Goal: Task Accomplishment & Management: Use online tool/utility

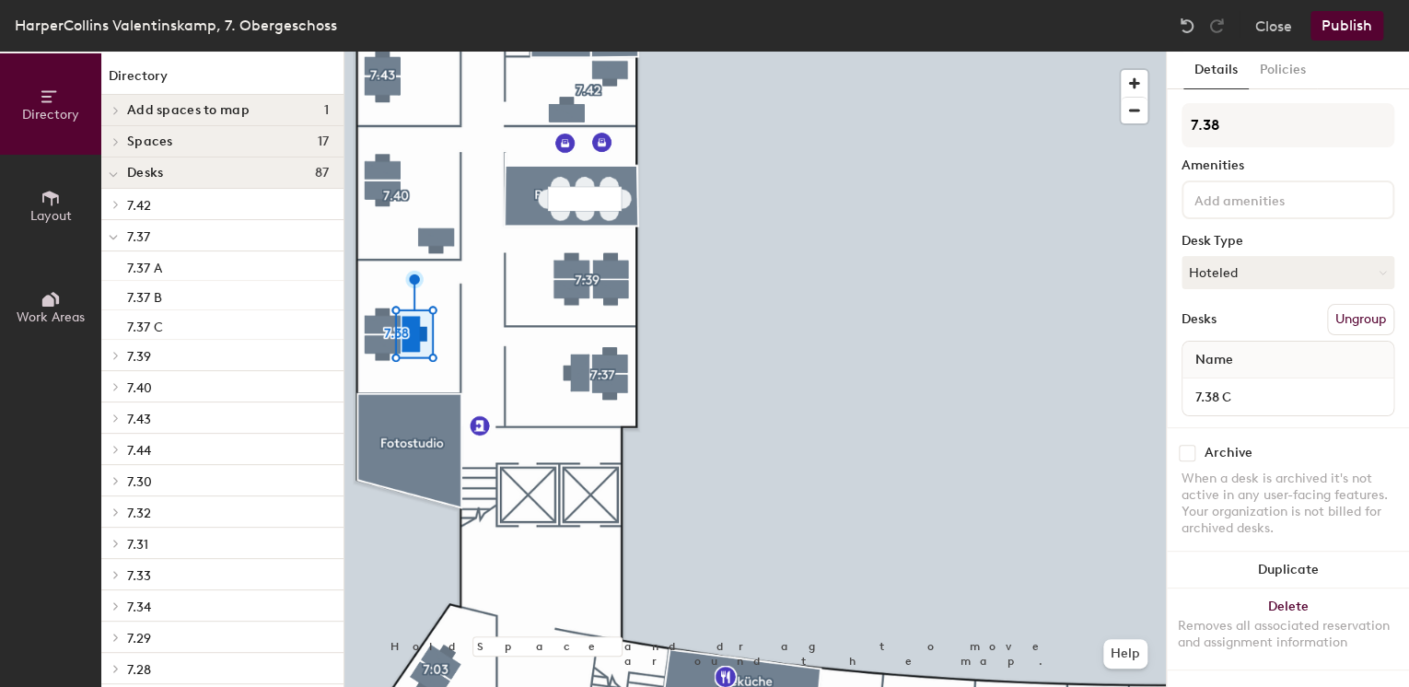
click at [1348, 320] on button "Ungroup" at bounding box center [1360, 319] width 67 height 31
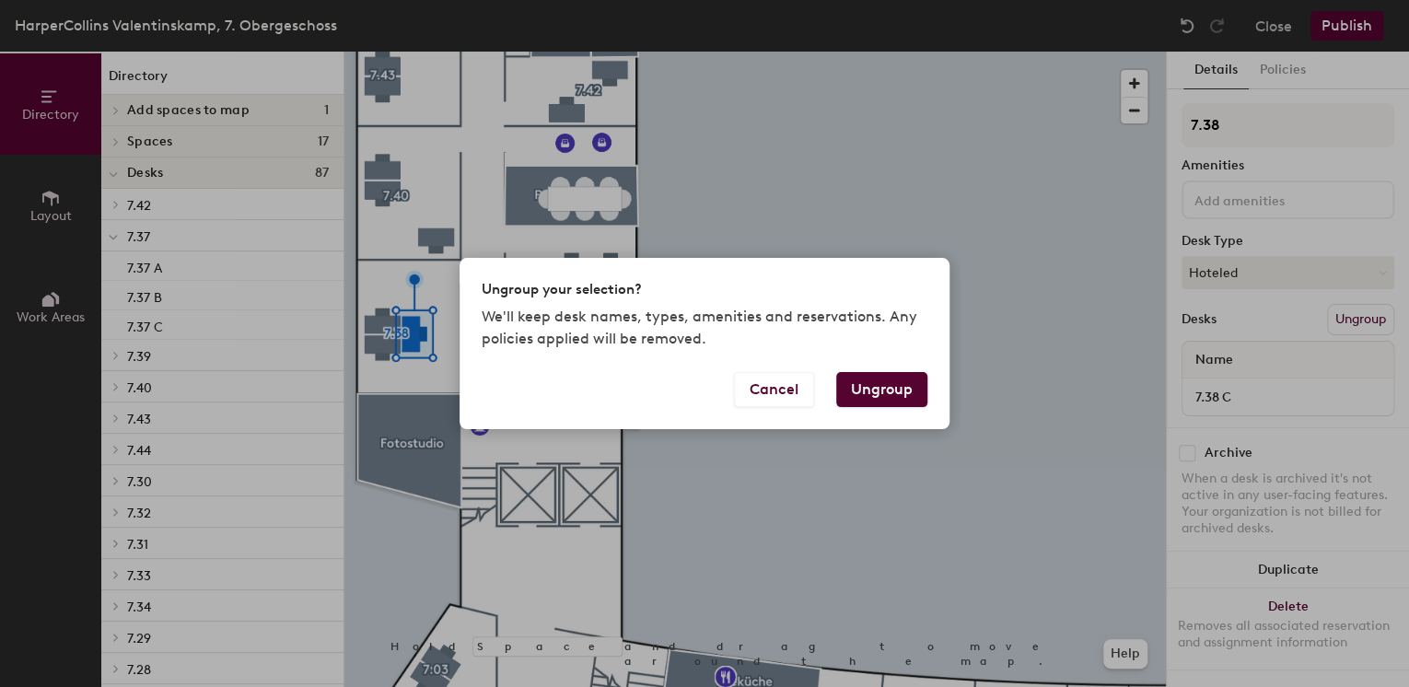
click at [905, 400] on button "Ungroup" at bounding box center [881, 389] width 91 height 35
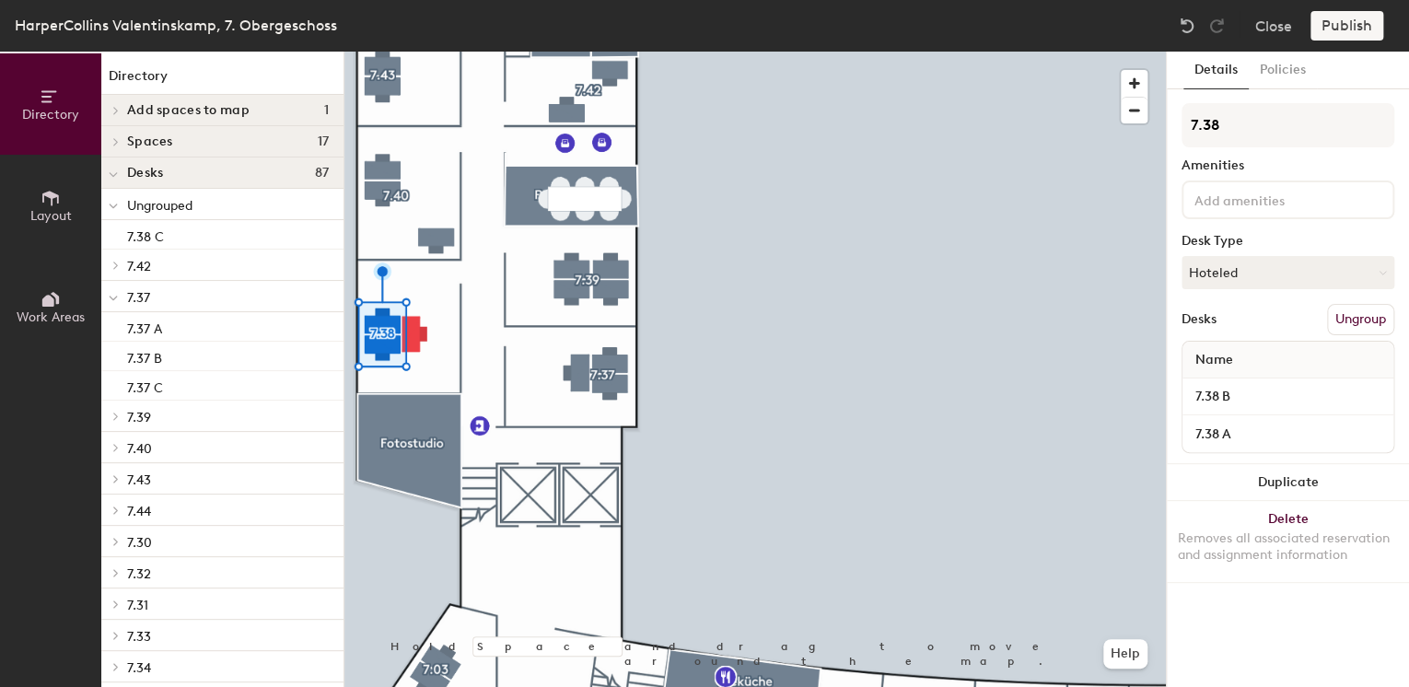
click at [1374, 319] on button "Ungroup" at bounding box center [1360, 319] width 67 height 31
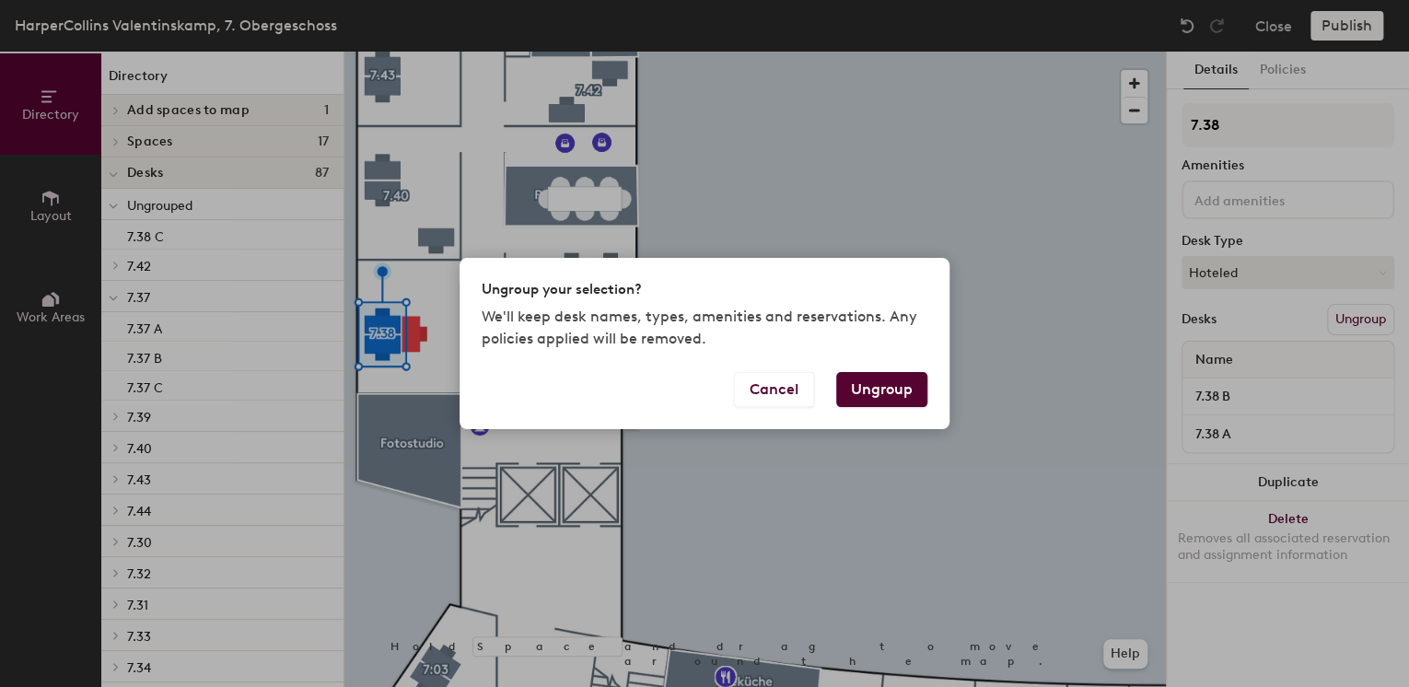
click at [880, 383] on button "Ungroup" at bounding box center [881, 389] width 91 height 35
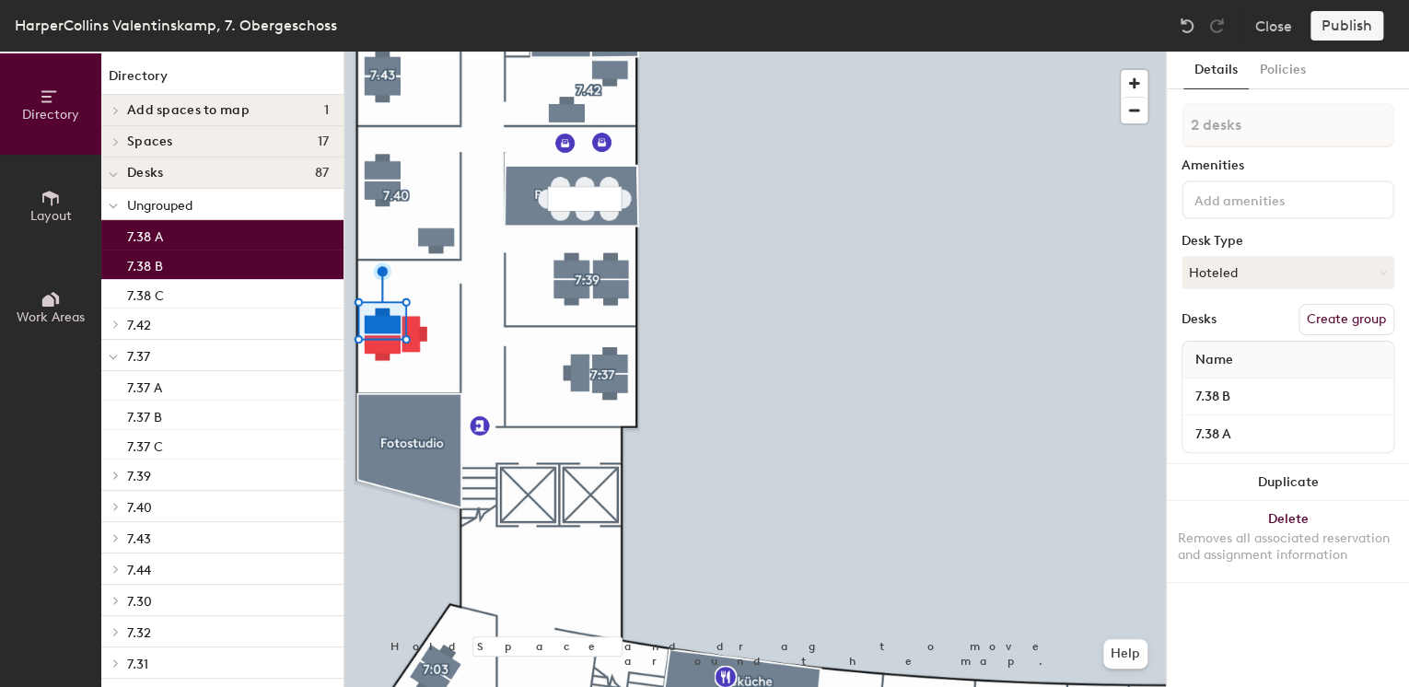
type input "3 desks"
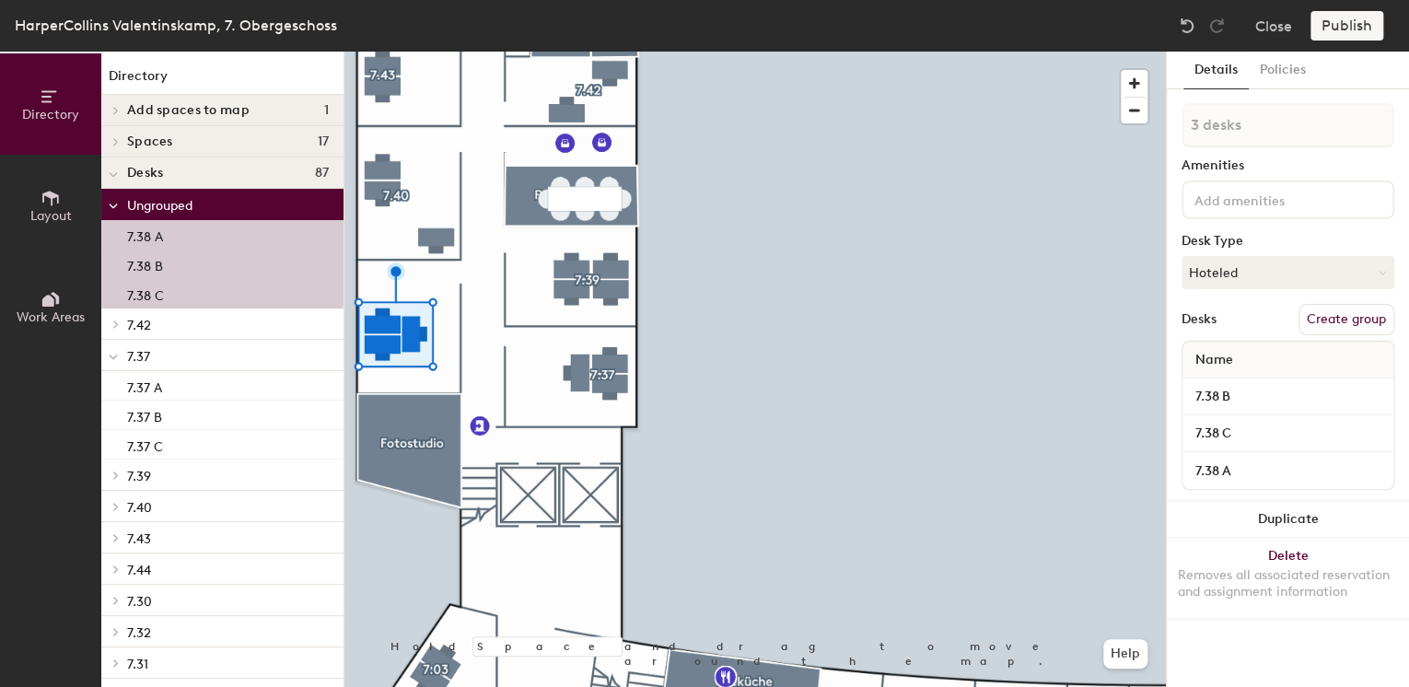
click at [1358, 320] on button "Create group" at bounding box center [1346, 319] width 96 height 31
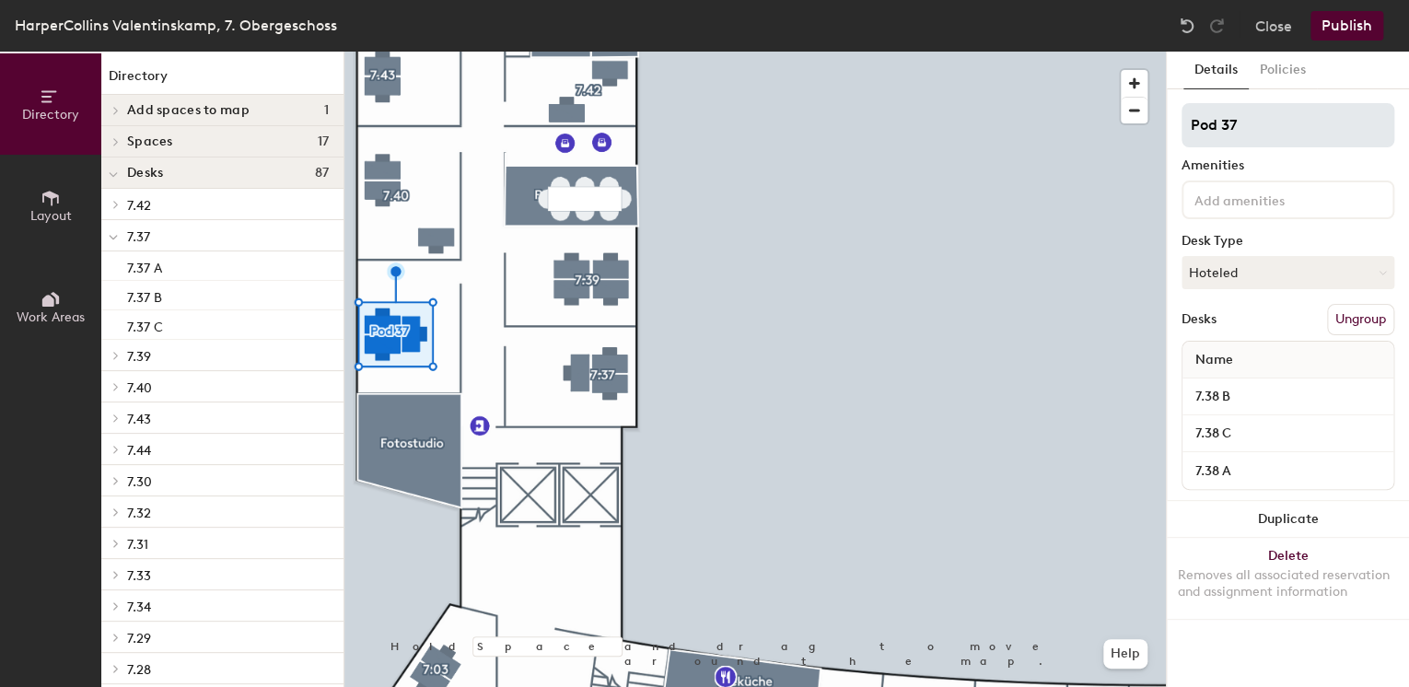
click at [921, 140] on div "Directory Layout Work Areas Directory Add spaces to map 1 Großer Konferenzraum …" at bounding box center [704, 369] width 1409 height 635
type input "7.37"
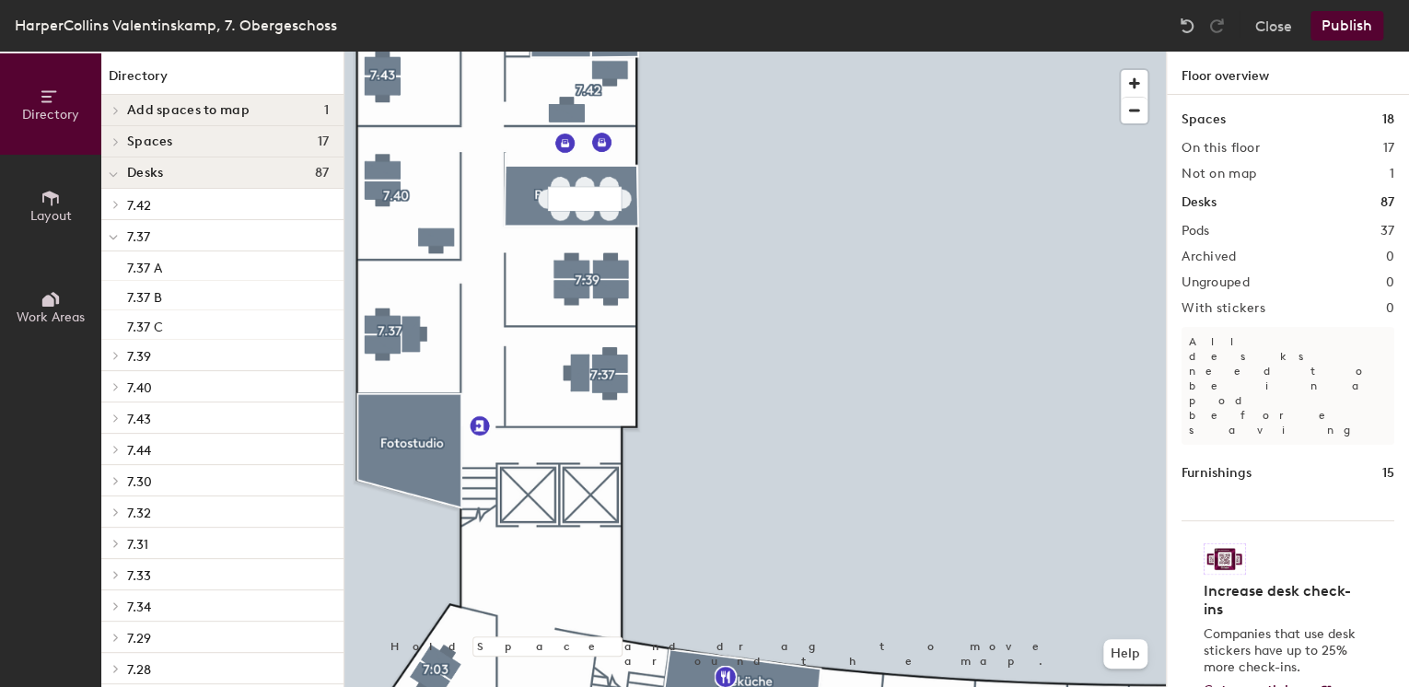
click at [582, 52] on div at bounding box center [754, 52] width 821 height 0
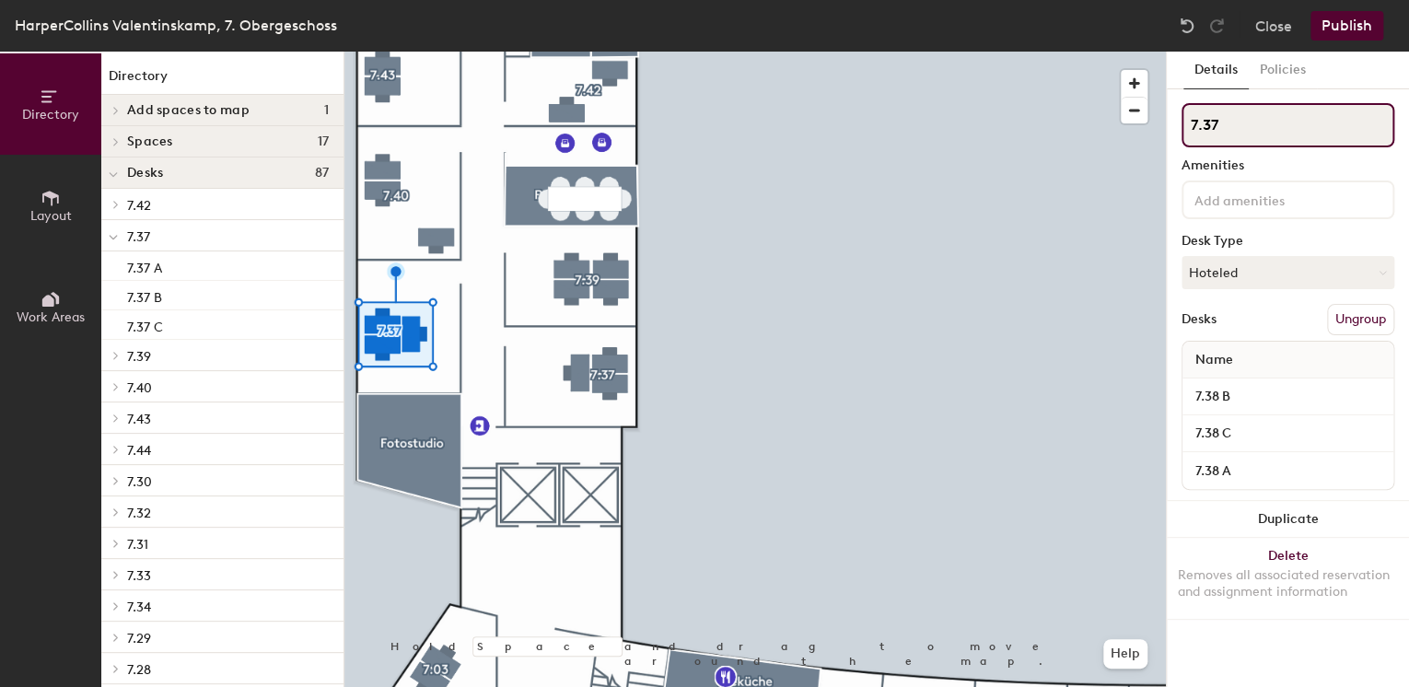
click at [1223, 130] on input "7.37" at bounding box center [1287, 125] width 213 height 44
type input "7.38"
click at [1337, 20] on button "Publish" at bounding box center [1346, 25] width 73 height 29
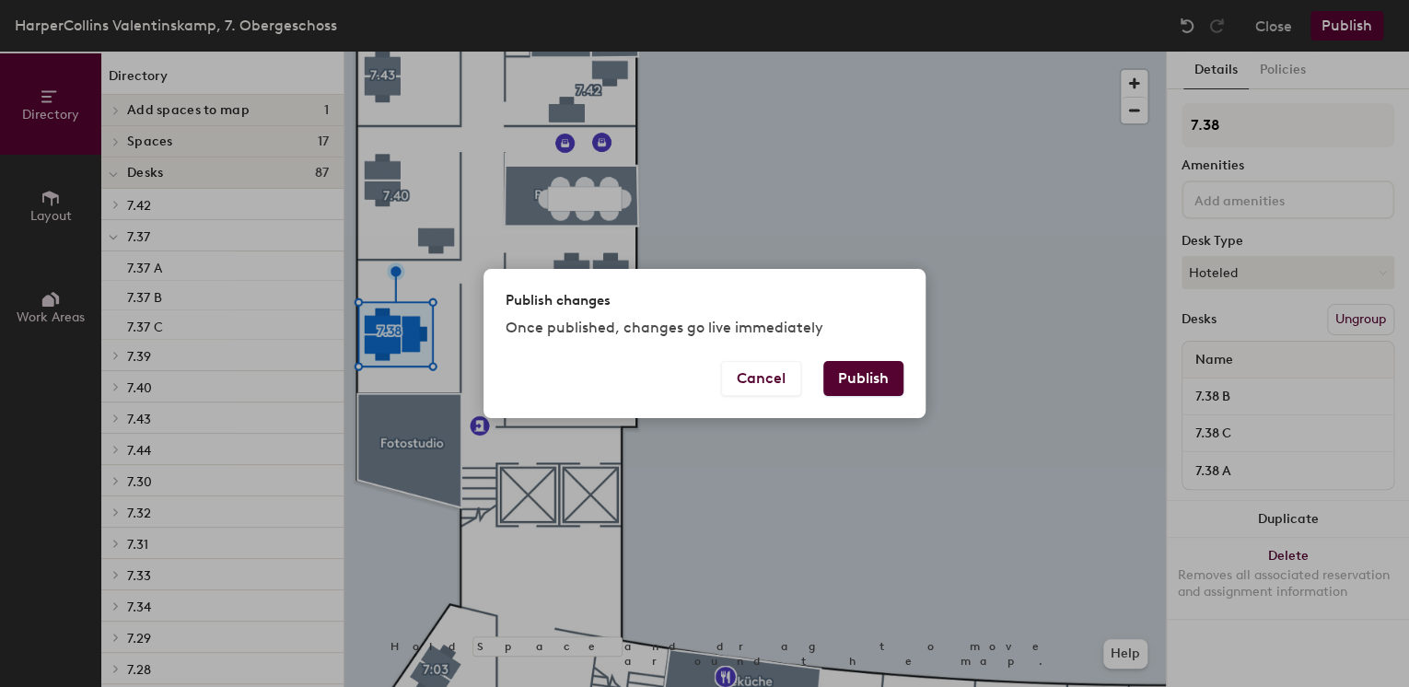
click at [844, 377] on button "Publish" at bounding box center [863, 378] width 80 height 35
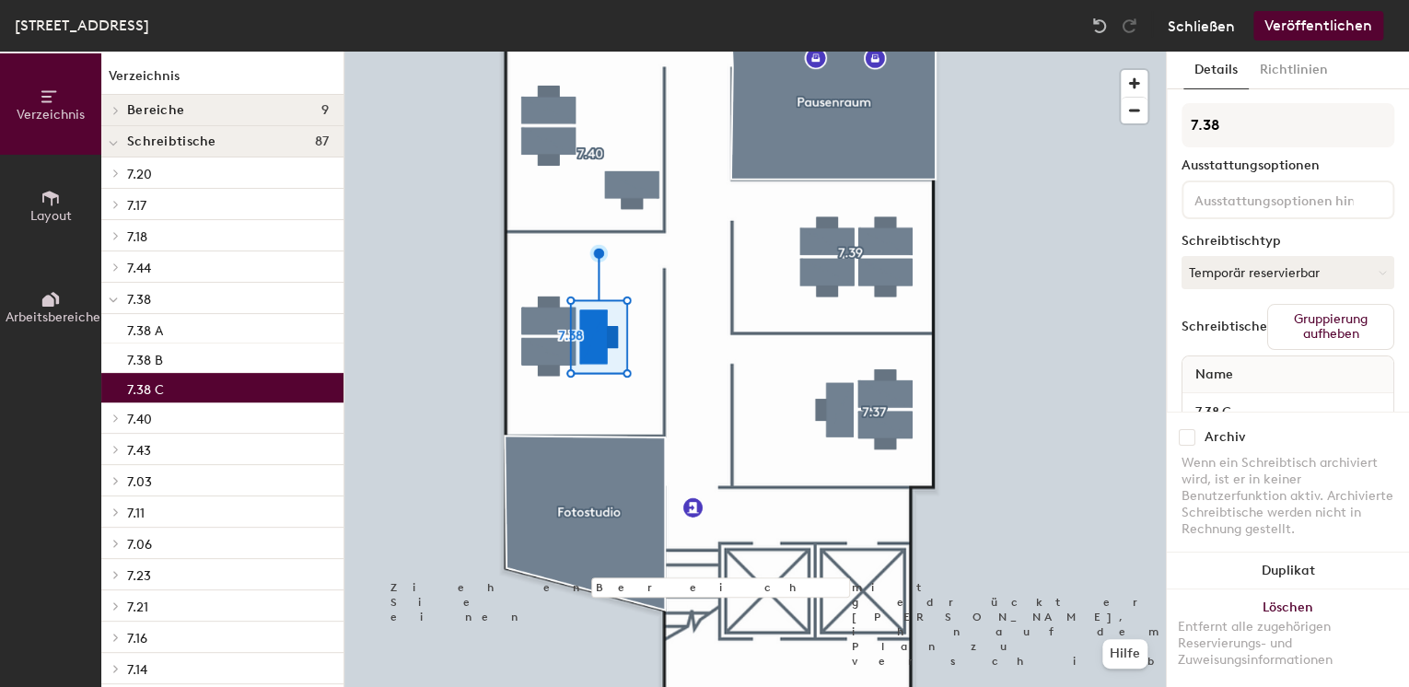
click at [1197, 30] on button "Schließen" at bounding box center [1200, 25] width 67 height 29
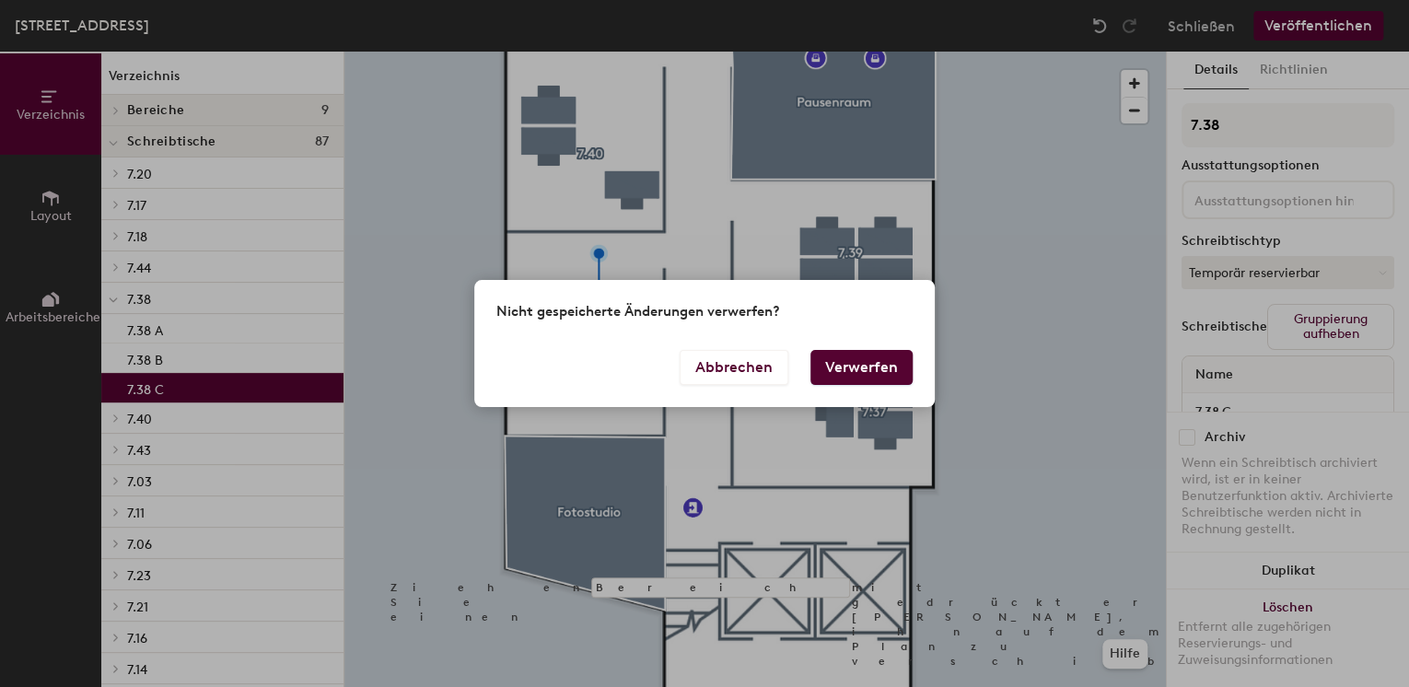
click at [847, 365] on button "Verwerfen" at bounding box center [861, 367] width 102 height 35
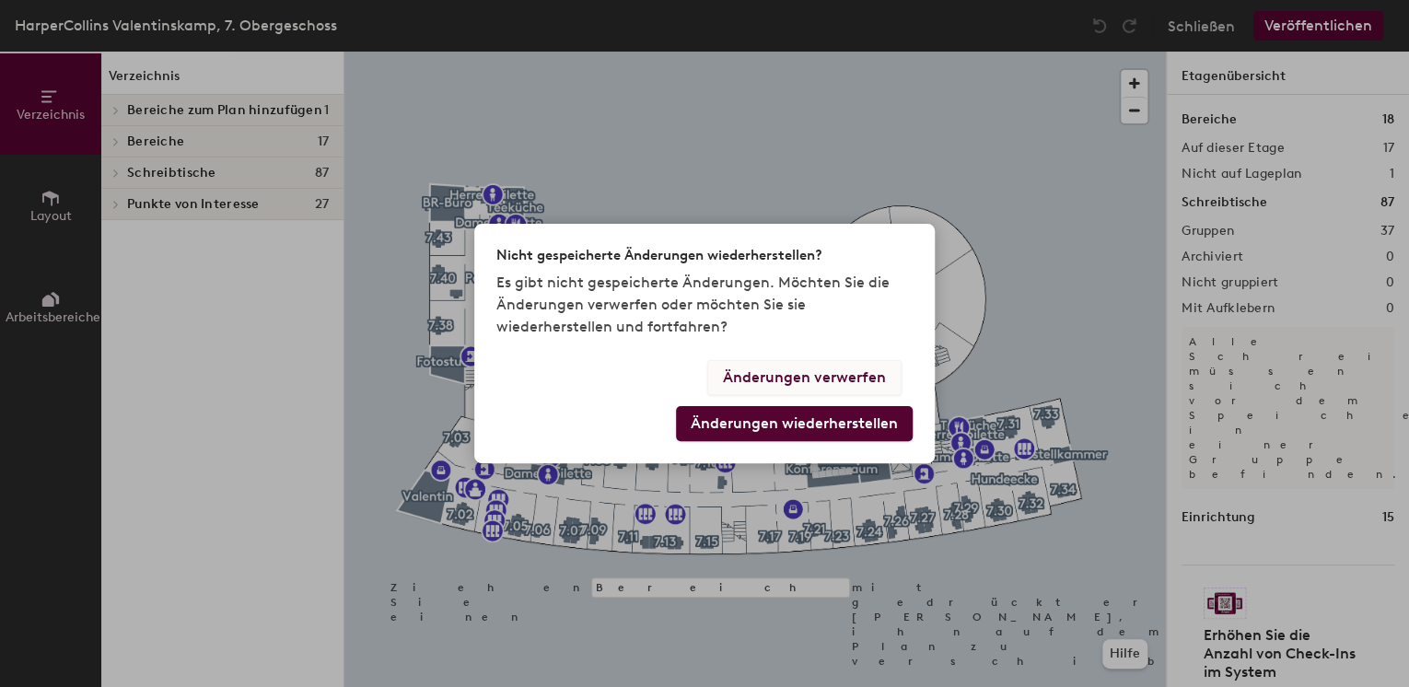
click at [852, 372] on button "Änderungen verwerfen" at bounding box center [804, 377] width 194 height 35
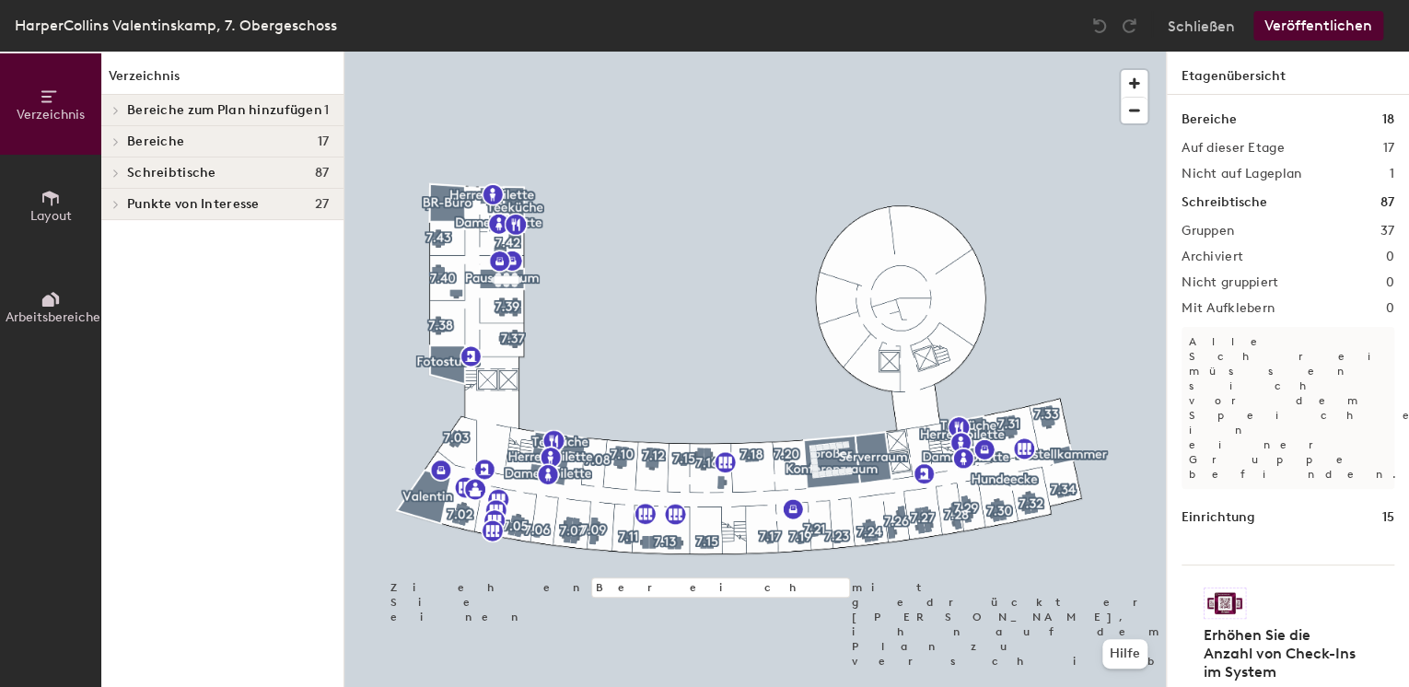
click at [47, 225] on button "Layout" at bounding box center [50, 205] width 101 height 101
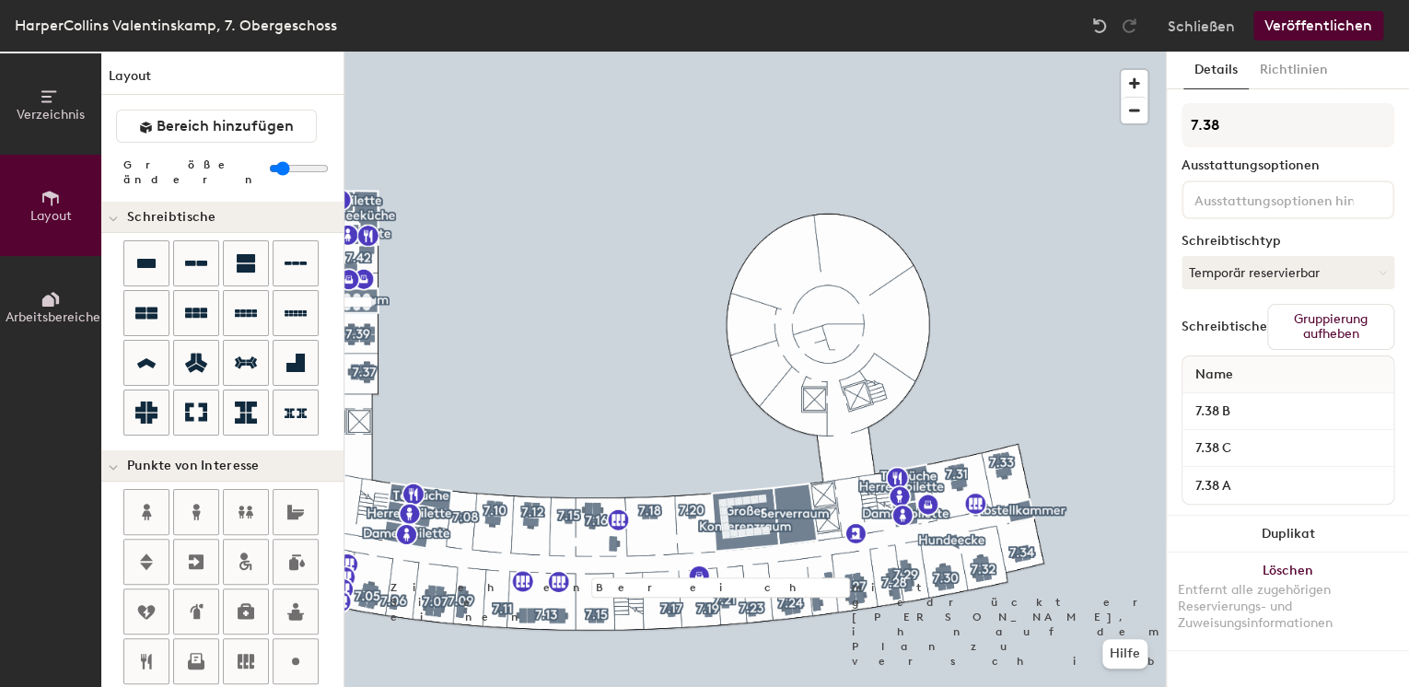
click at [566, 52] on div at bounding box center [754, 52] width 821 height 0
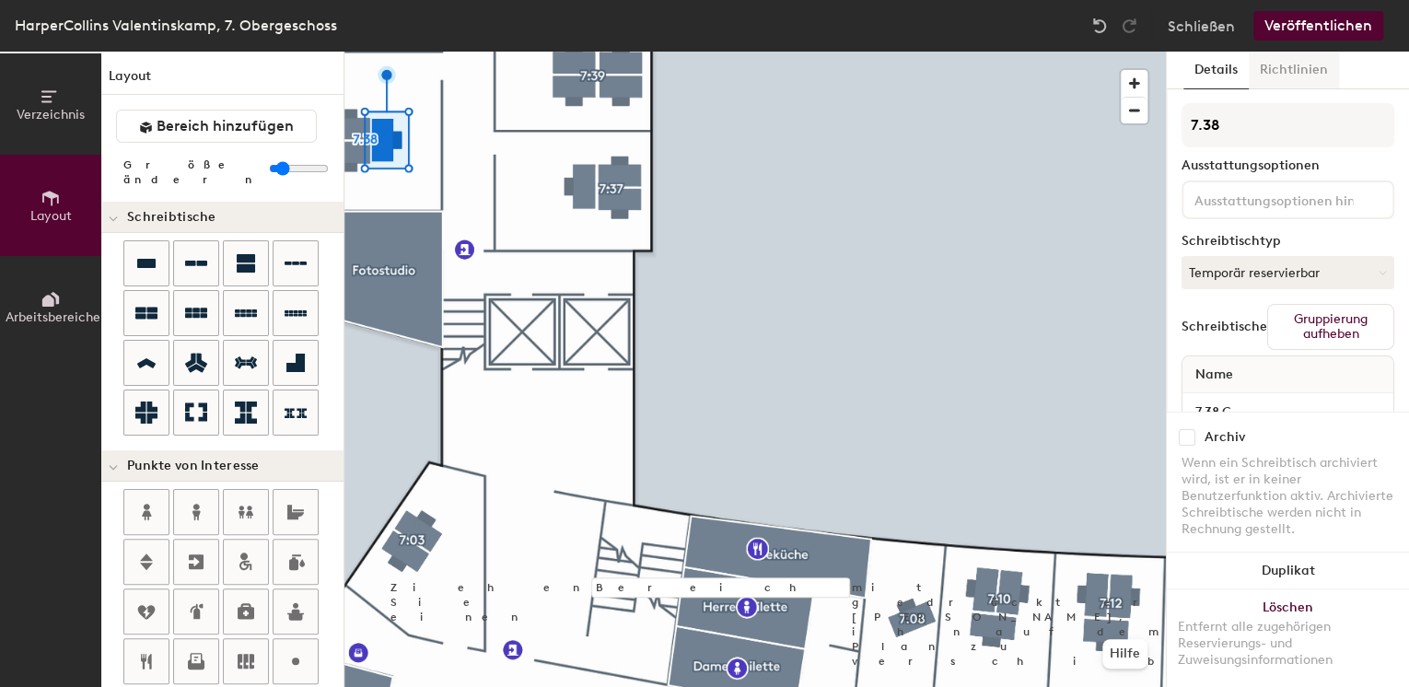
click at [1263, 64] on button "Richtlinien" at bounding box center [1293, 71] width 90 height 38
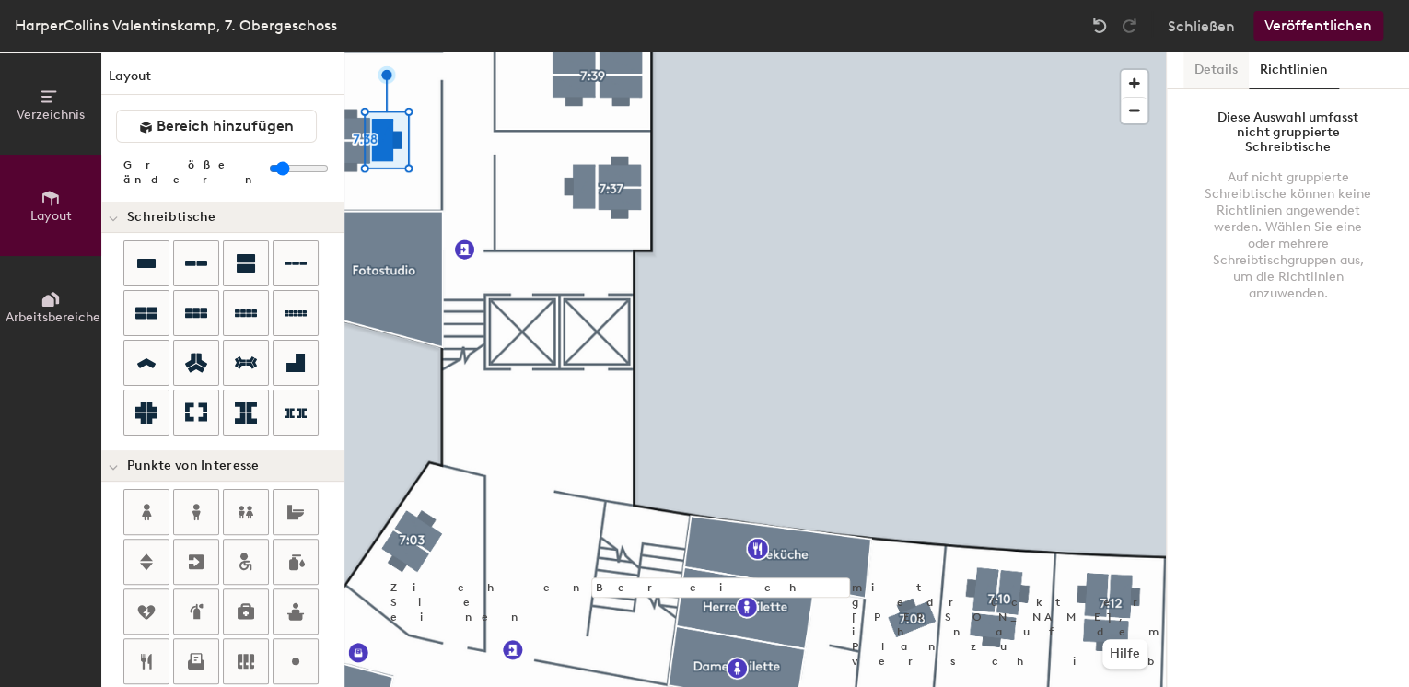
click at [1227, 66] on button "Details" at bounding box center [1215, 71] width 65 height 38
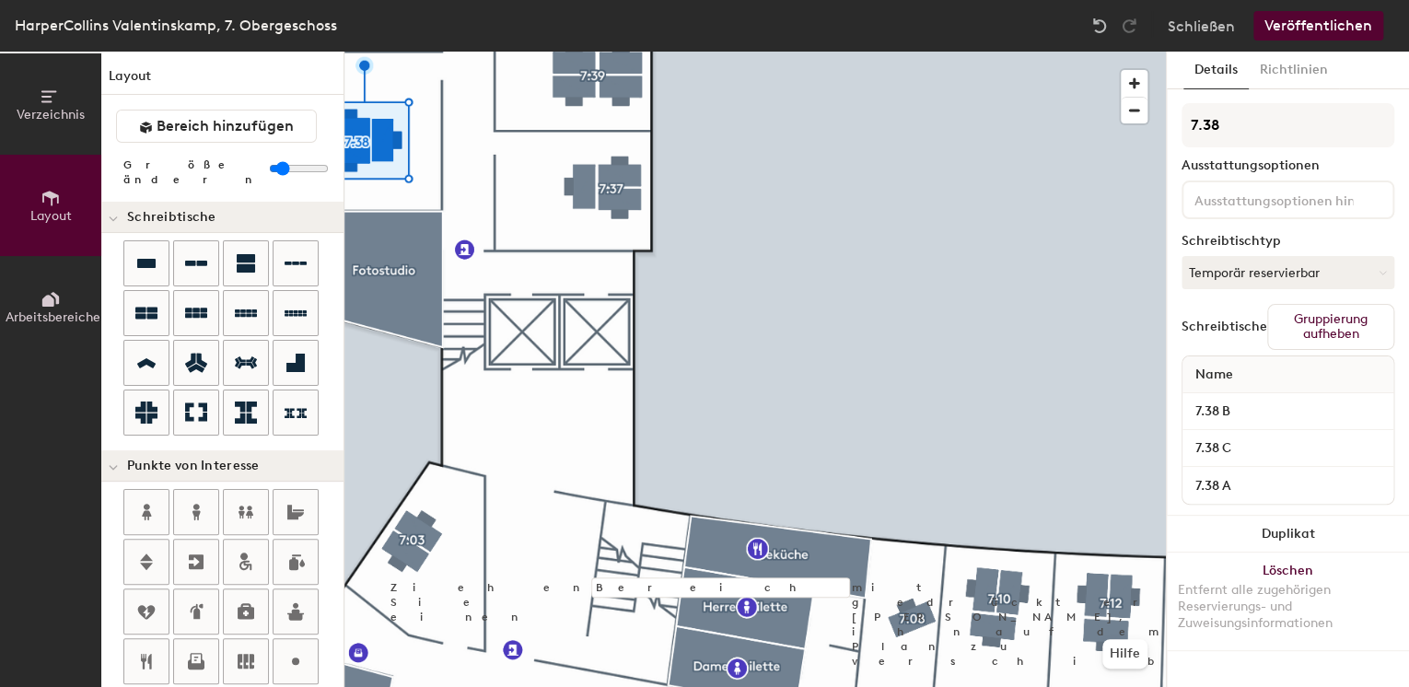
click at [1283, 29] on button "Veröffentlichen" at bounding box center [1318, 25] width 130 height 29
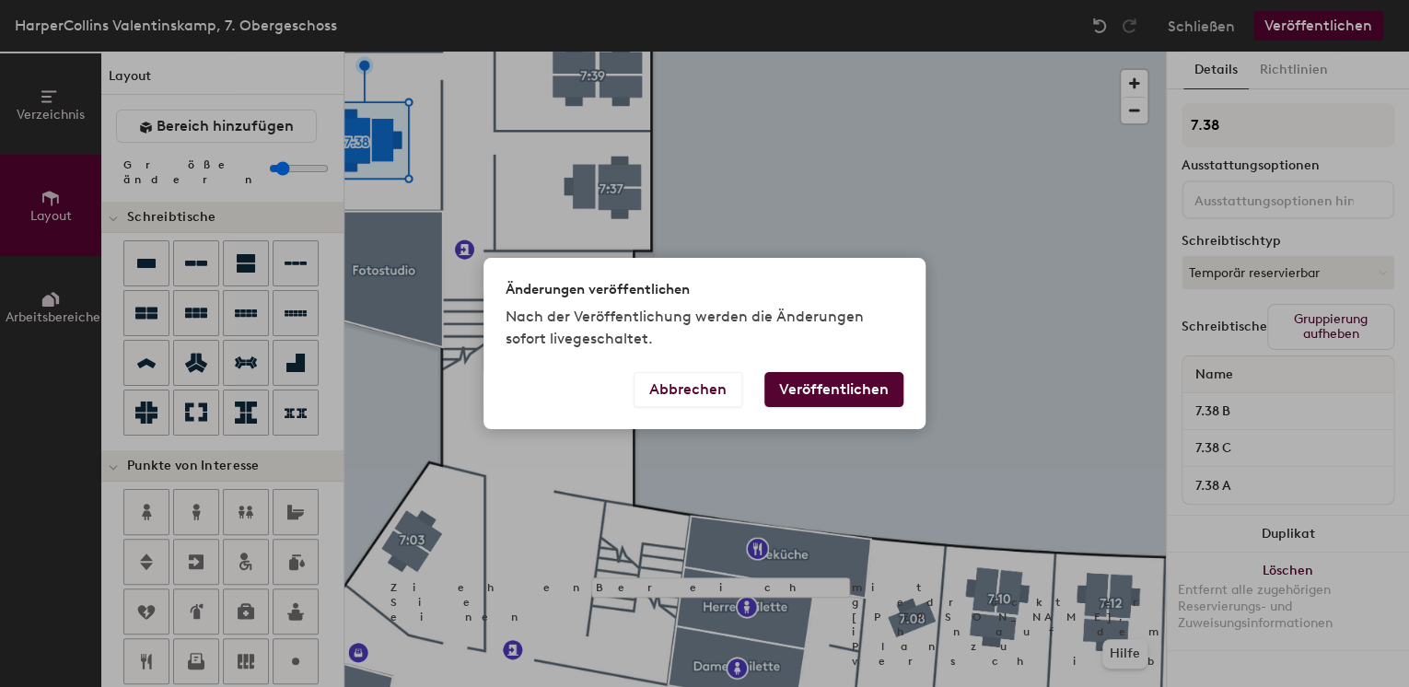
click at [869, 398] on button "Veröffentlichen" at bounding box center [833, 389] width 139 height 35
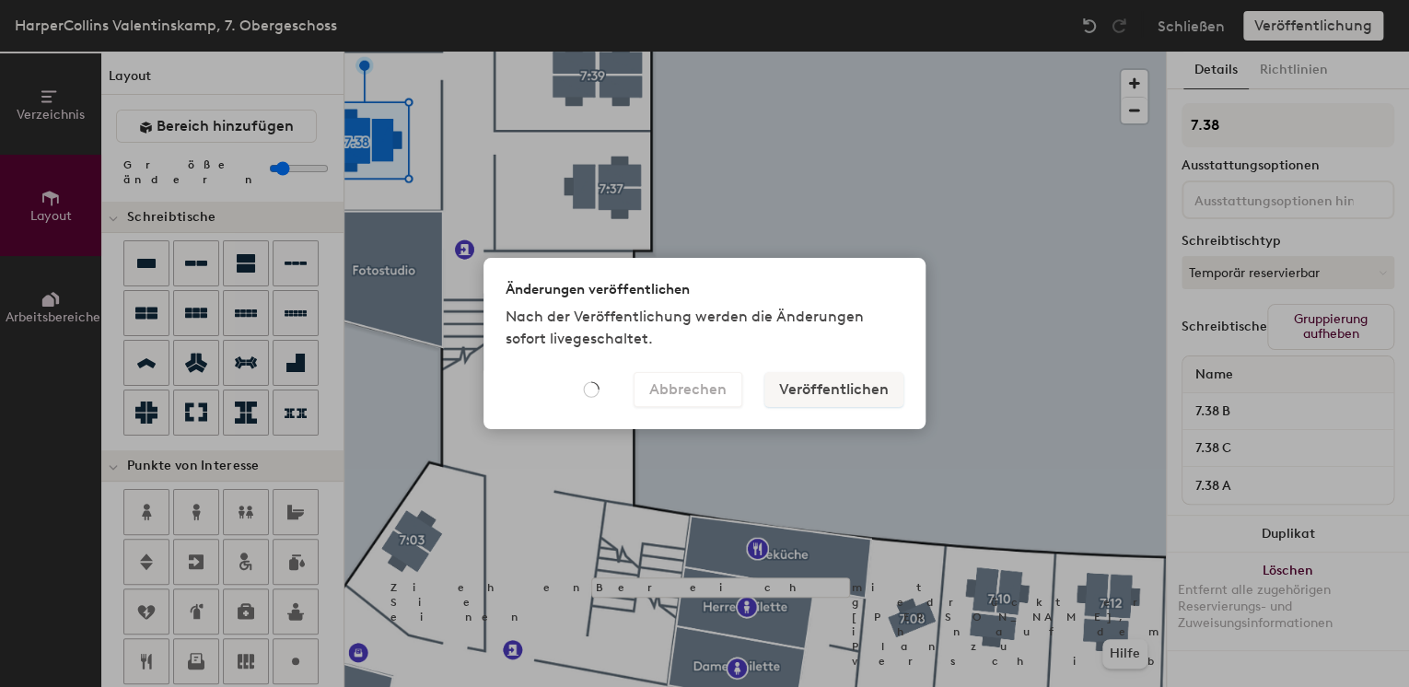
type input "20"
